Goal: Task Accomplishment & Management: Complete application form

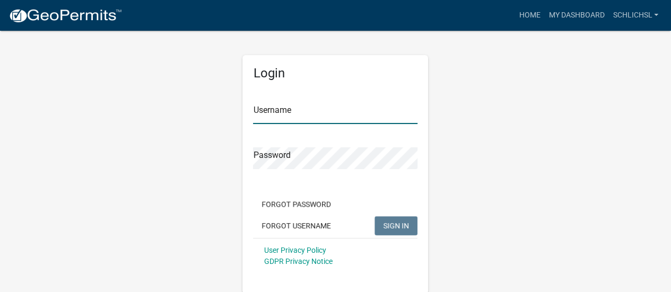
type input "schlichsl"
click at [391, 220] on button "SIGN IN" at bounding box center [395, 225] width 43 height 19
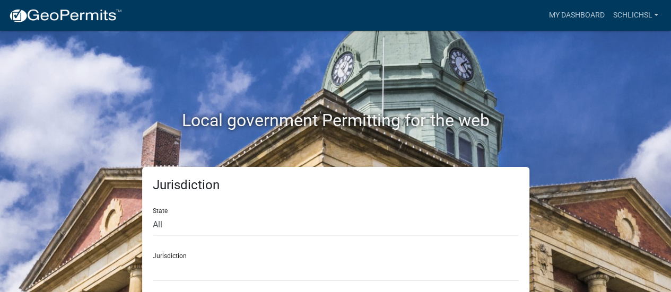
scroll to position [8, 0]
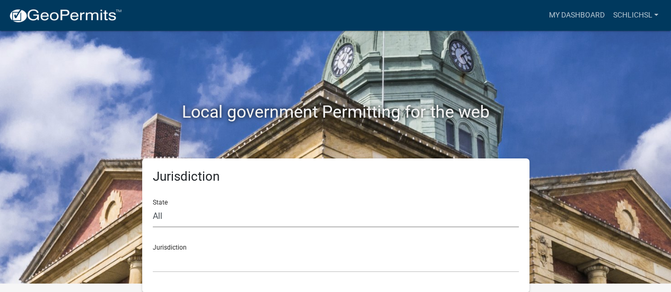
click at [183, 218] on select "All [US_STATE] [US_STATE] [US_STATE] [US_STATE] [US_STATE] [US_STATE] [US_STATE…" at bounding box center [336, 217] width 366 height 22
select select "[US_STATE]"
click at [153, 206] on select "All [US_STATE] [US_STATE] [US_STATE] [US_STATE] [US_STATE] [US_STATE] [US_STATE…" at bounding box center [336, 217] width 366 height 22
click at [580, 125] on div "Local government Permitting for the web" at bounding box center [335, 114] width 604 height 24
click at [179, 256] on select "City of [GEOGRAPHIC_DATA], [US_STATE] City of [GEOGRAPHIC_DATA], [US_STATE] Cit…" at bounding box center [336, 262] width 366 height 22
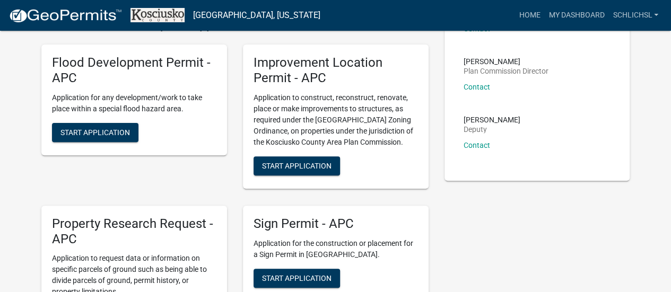
scroll to position [115, 0]
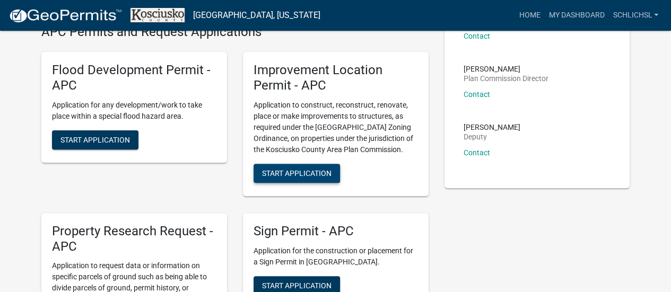
click at [301, 169] on span "Start Application" at bounding box center [296, 173] width 69 height 8
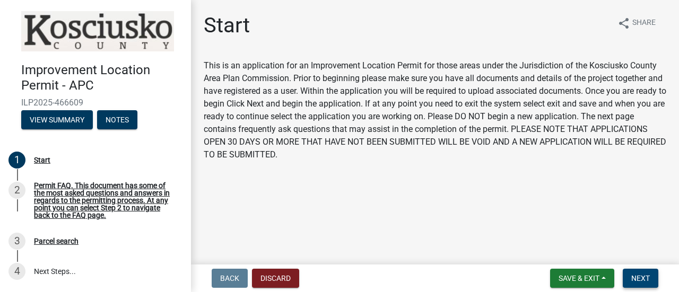
click at [645, 275] on span "Next" at bounding box center [640, 278] width 19 height 8
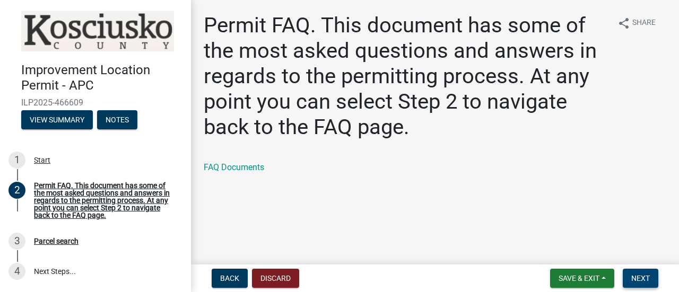
click at [644, 278] on span "Next" at bounding box center [640, 278] width 19 height 8
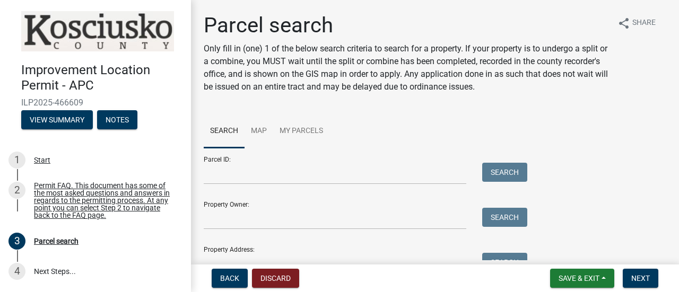
scroll to position [53, 0]
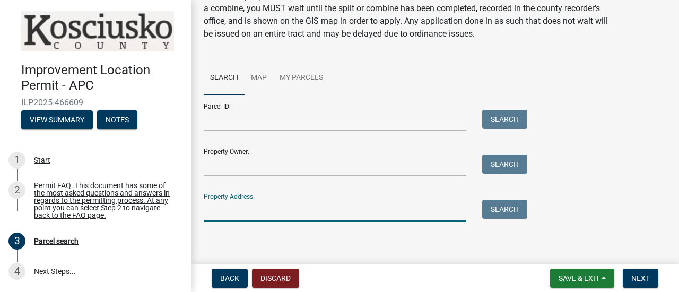
click at [294, 214] on input "Property Address:" at bounding box center [335, 211] width 262 height 22
type input "4 ems b64"
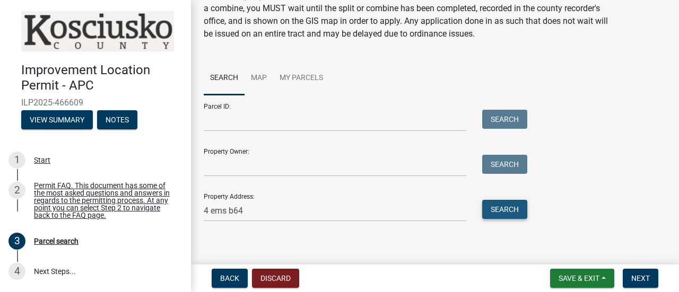
click at [495, 203] on button "Search" at bounding box center [504, 209] width 45 height 19
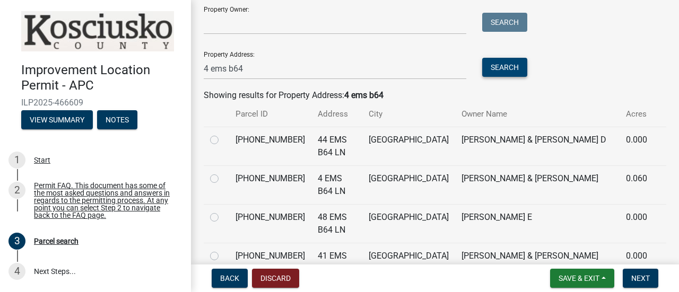
scroll to position [212, 0]
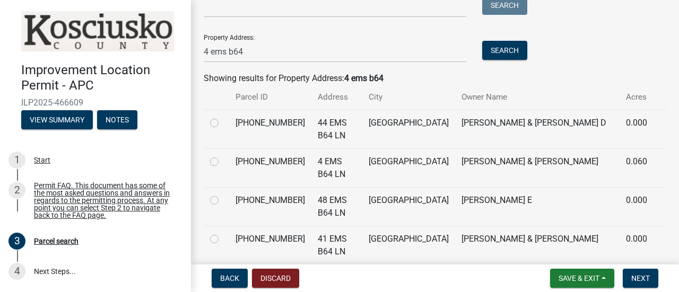
click at [223, 155] on label at bounding box center [223, 155] width 0 height 0
click at [223, 162] on input "radio" at bounding box center [226, 158] width 7 height 7
radio input "true"
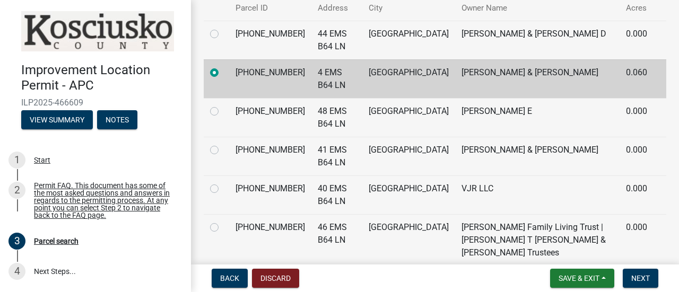
scroll to position [318, 0]
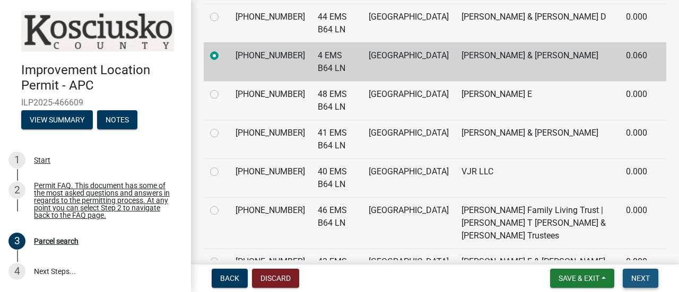
click at [647, 280] on span "Next" at bounding box center [640, 278] width 19 height 8
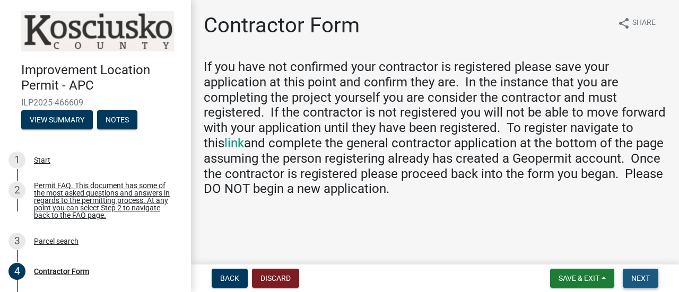
click at [644, 276] on span "Next" at bounding box center [640, 278] width 19 height 8
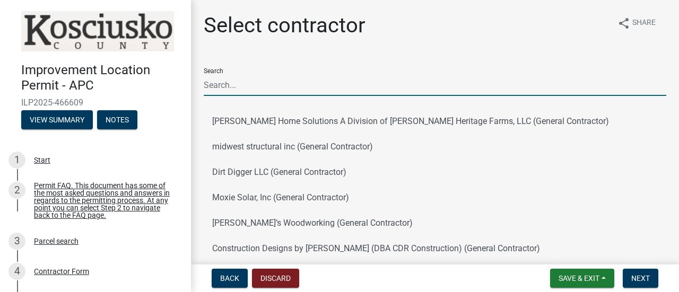
click at [260, 85] on input "Search" at bounding box center [435, 85] width 462 height 22
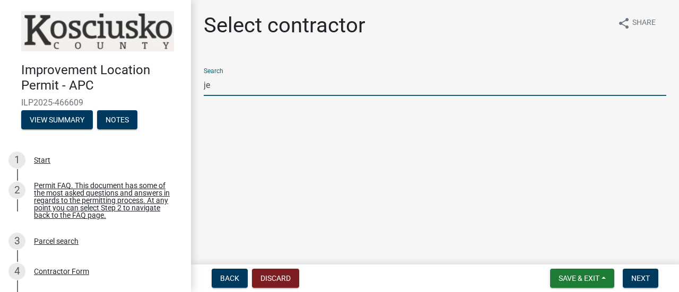
type input "j"
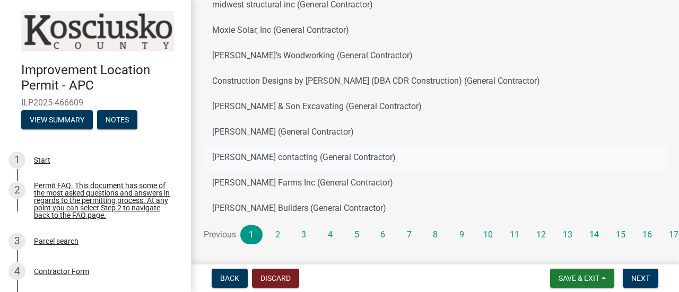
scroll to position [159, 0]
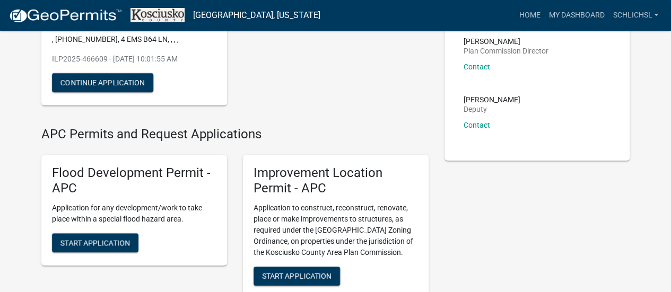
scroll to position [159, 0]
